Goal: Transaction & Acquisition: Purchase product/service

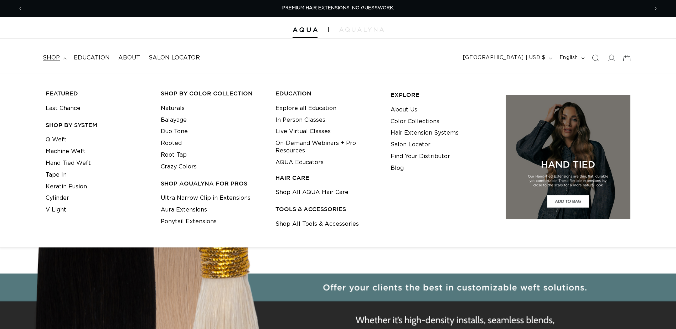
click at [61, 174] on link "Tape In" at bounding box center [56, 175] width 21 height 12
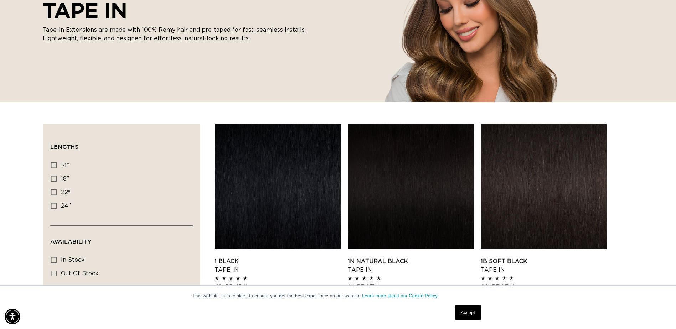
scroll to position [156, 0]
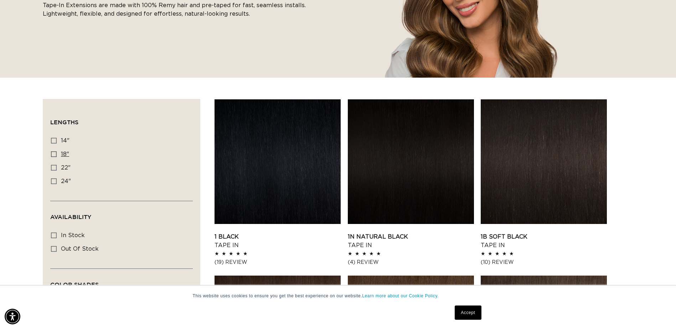
click at [53, 154] on icon at bounding box center [54, 154] width 6 height 6
click at [53, 154] on input "18" 18" (49 products)" at bounding box center [54, 154] width 6 height 6
checkbox input "true"
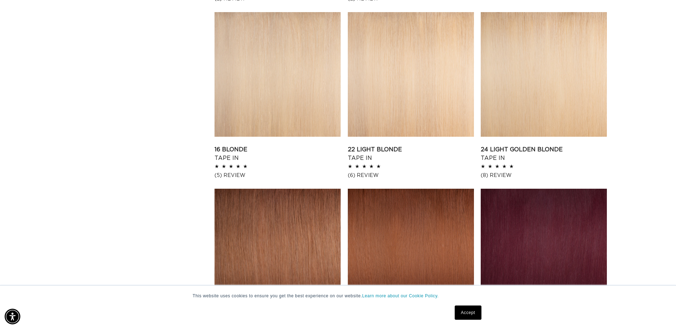
scroll to position [780, 0]
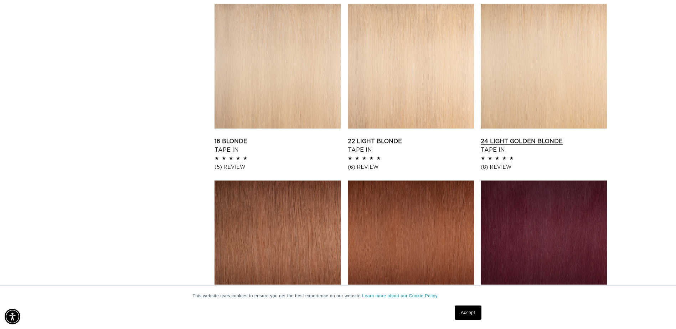
click at [525, 137] on link "24 Light Golden Blonde Tape In" at bounding box center [544, 145] width 126 height 17
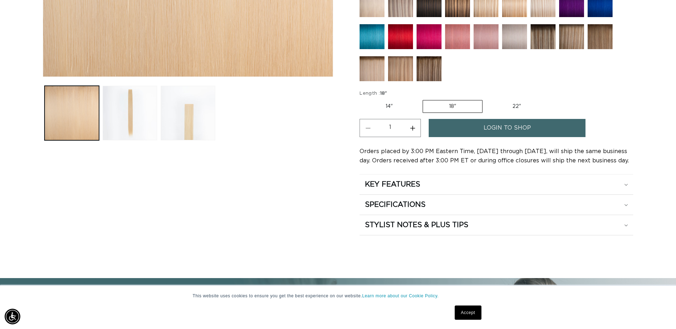
scroll to position [294, 0]
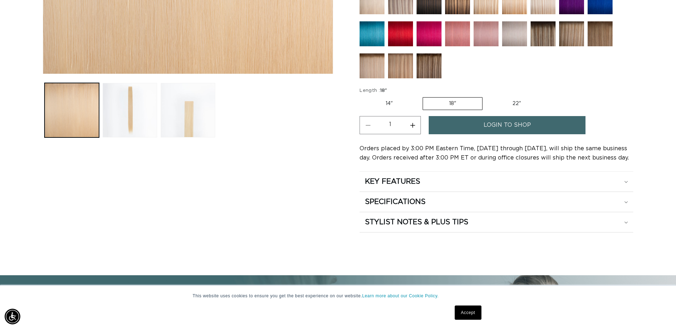
click at [414, 125] on button "Increase quantity for 24 Light Golden Blonde - Tape In" at bounding box center [412, 125] width 16 height 18
type input "2"
click at [488, 126] on span "login to shop" at bounding box center [506, 125] width 47 height 18
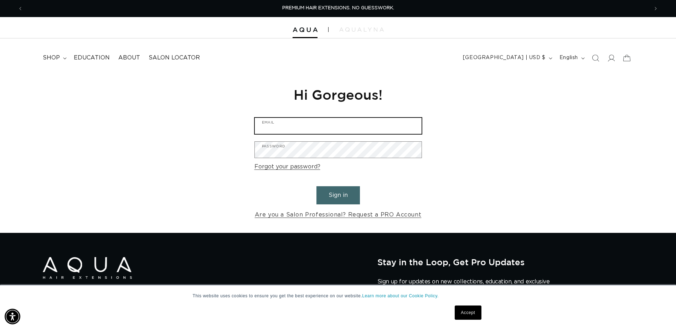
type input "troxellranch@gmail.com"
drag, startPoint x: 345, startPoint y: 198, endPoint x: 350, endPoint y: 196, distance: 5.6
click at [346, 198] on button "Sign in" at bounding box center [337, 195] width 43 height 18
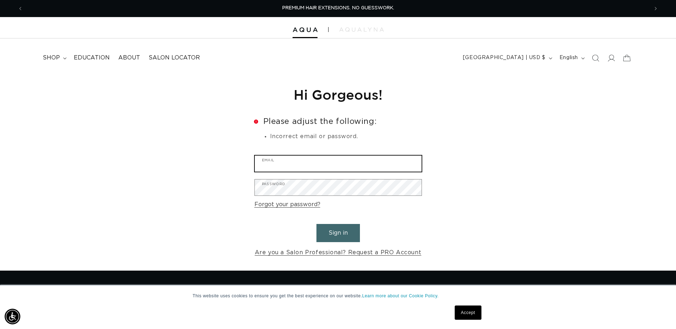
type input "[EMAIL_ADDRESS][DOMAIN_NAME]"
click at [340, 231] on button "Sign in" at bounding box center [337, 233] width 43 height 18
type input "[EMAIL_ADDRESS][DOMAIN_NAME]"
click at [462, 313] on link "Accept" at bounding box center [468, 313] width 26 height 14
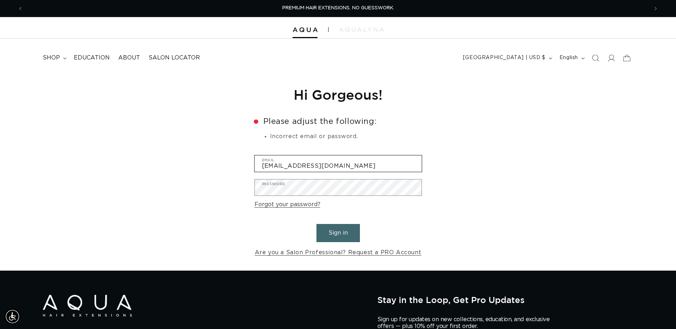
scroll to position [2, 0]
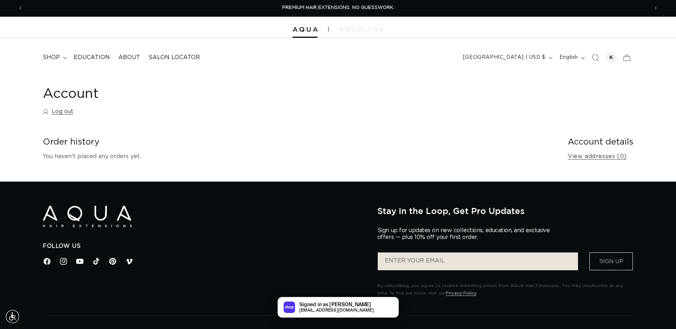
scroll to position [1, 0]
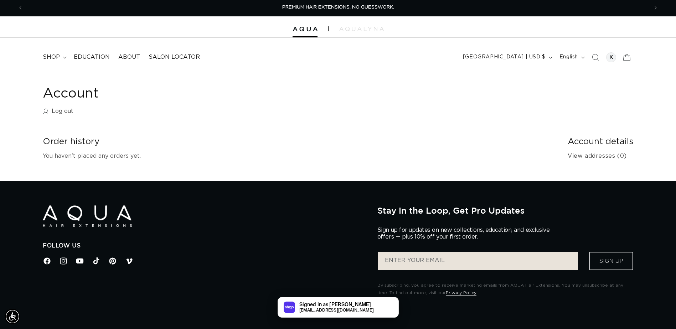
click at [53, 59] on span "shop" at bounding box center [51, 56] width 17 height 7
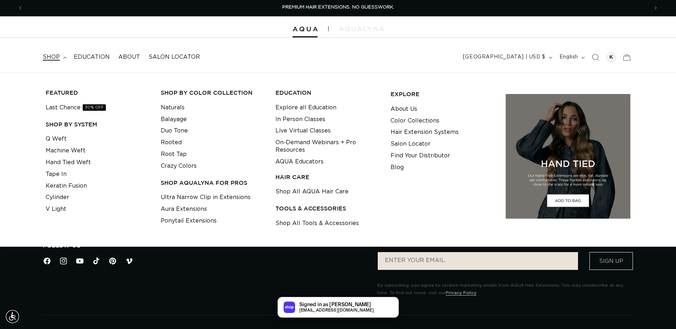
scroll to position [1, 0]
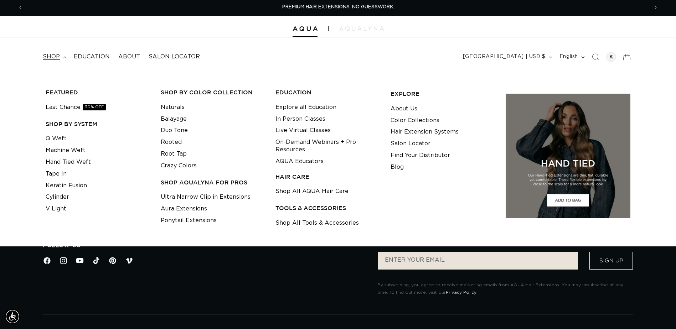
click at [53, 176] on link "Tape In" at bounding box center [56, 174] width 21 height 12
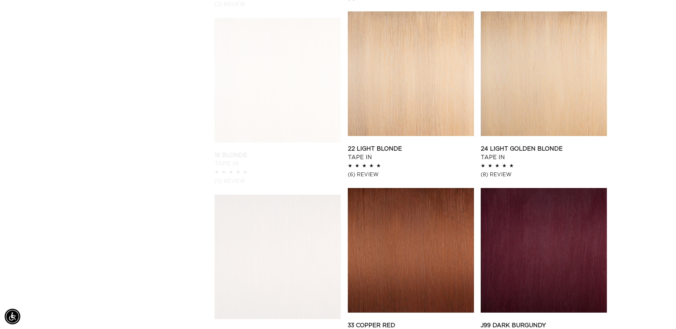
scroll to position [775, 0]
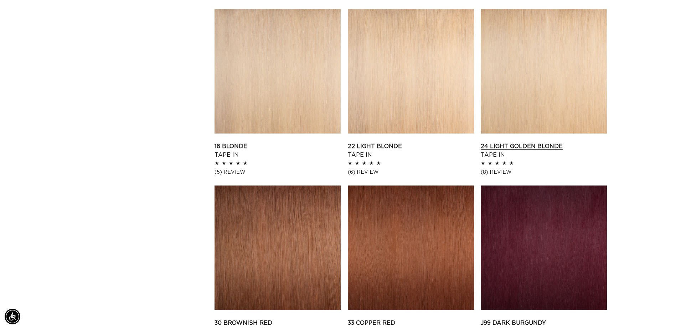
click at [541, 142] on link "24 Light Golden Blonde Tape In" at bounding box center [544, 150] width 126 height 17
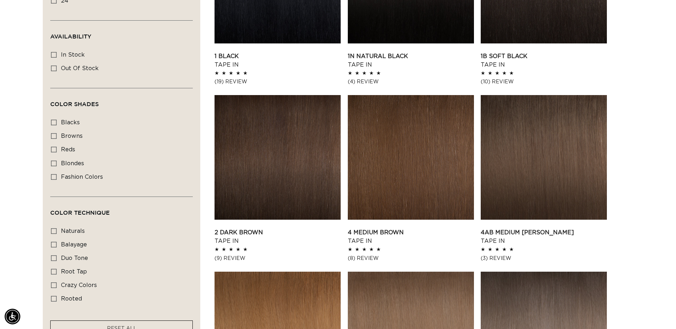
scroll to position [0, 0]
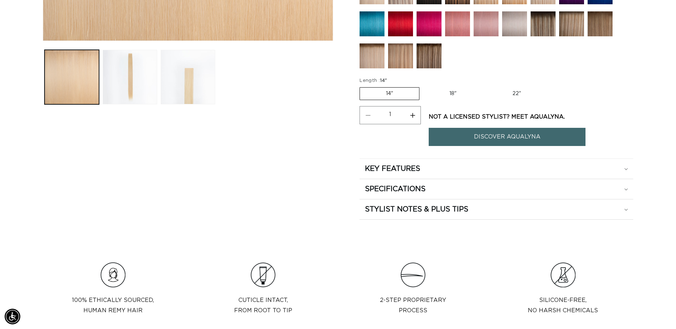
scroll to position [348, 0]
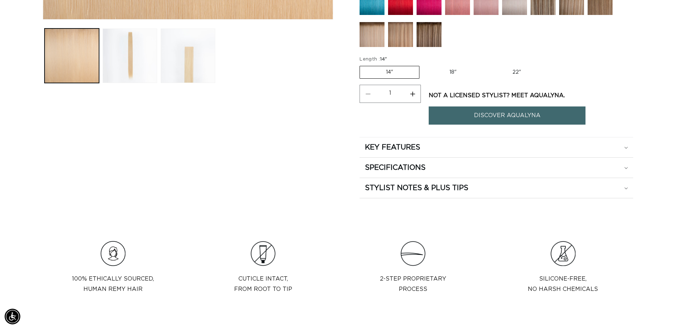
click at [517, 73] on label "22" Variant sold out or unavailable" at bounding box center [516, 72] width 61 height 12
click at [486, 65] on input "22" Variant sold out or unavailable" at bounding box center [486, 64] width 0 height 0
radio input "true"
click at [463, 73] on label "18" Variant sold out or unavailable" at bounding box center [451, 72] width 59 height 12
click at [422, 65] on input "18" Variant sold out or unavailable" at bounding box center [422, 64] width 0 height 0
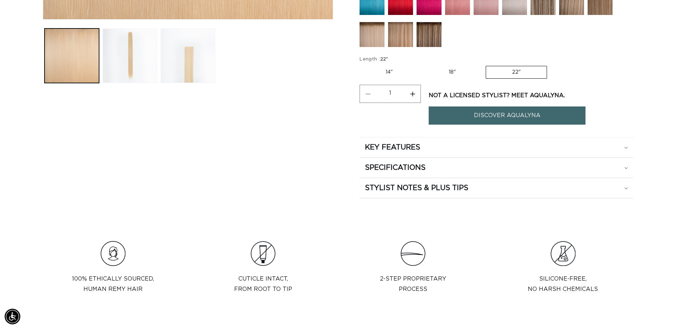
radio input "true"
click at [412, 95] on button "Increase quantity for 24 Light Golden Blonde - Tape In" at bounding box center [412, 94] width 16 height 18
click at [411, 97] on button "Increase quantity for 24 Light Golden Blonde - Tape In" at bounding box center [412, 94] width 16 height 18
type input "3"
click at [565, 118] on link "DISCOVER AQUALYNA" at bounding box center [507, 116] width 157 height 18
